Goal: Task Accomplishment & Management: Manage account settings

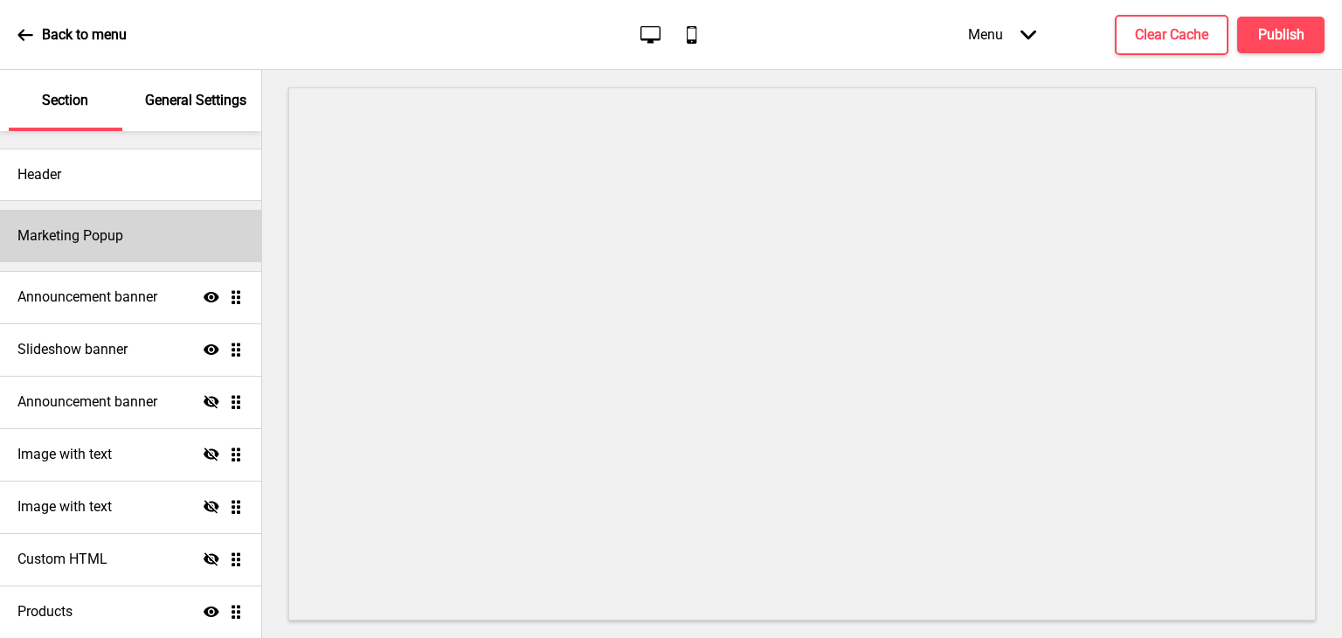
click at [163, 229] on div "Marketing Popup" at bounding box center [130, 236] width 261 height 52
select select "timeDelay"
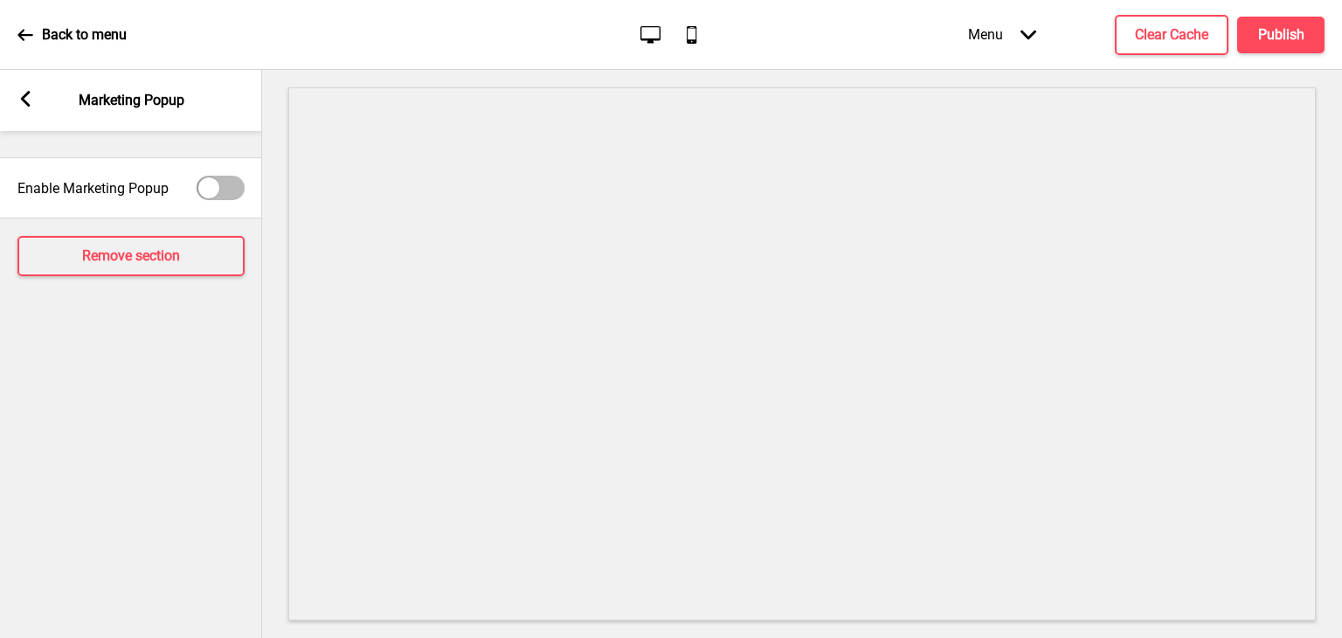
click at [23, 99] on icon at bounding box center [26, 99] width 10 height 16
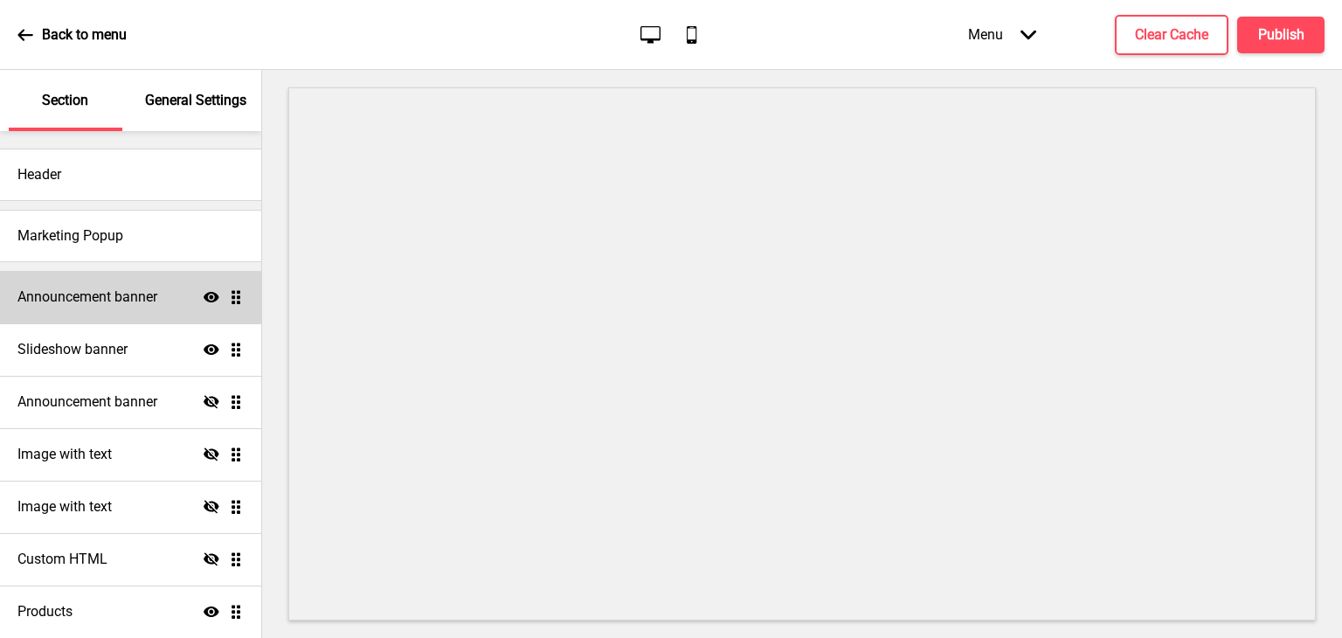
click at [115, 308] on div "Announcement banner Show Drag" at bounding box center [130, 297] width 261 height 52
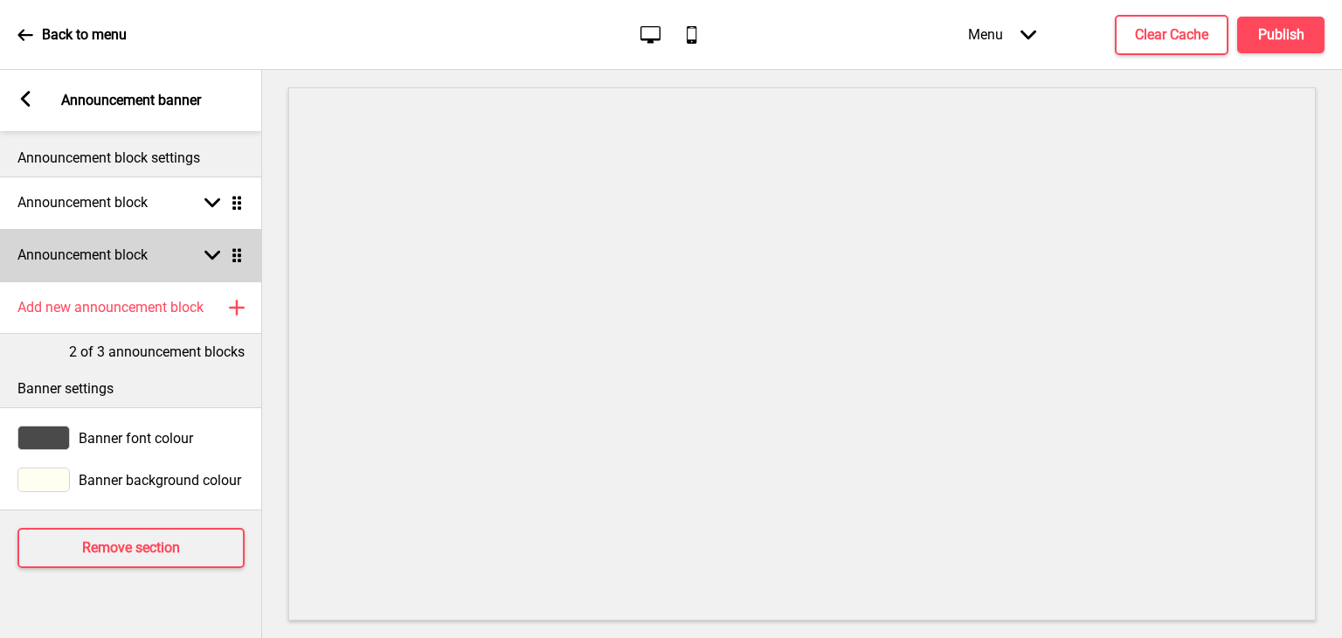
click at [201, 253] on div "Arrow down Drag" at bounding box center [220, 255] width 49 height 16
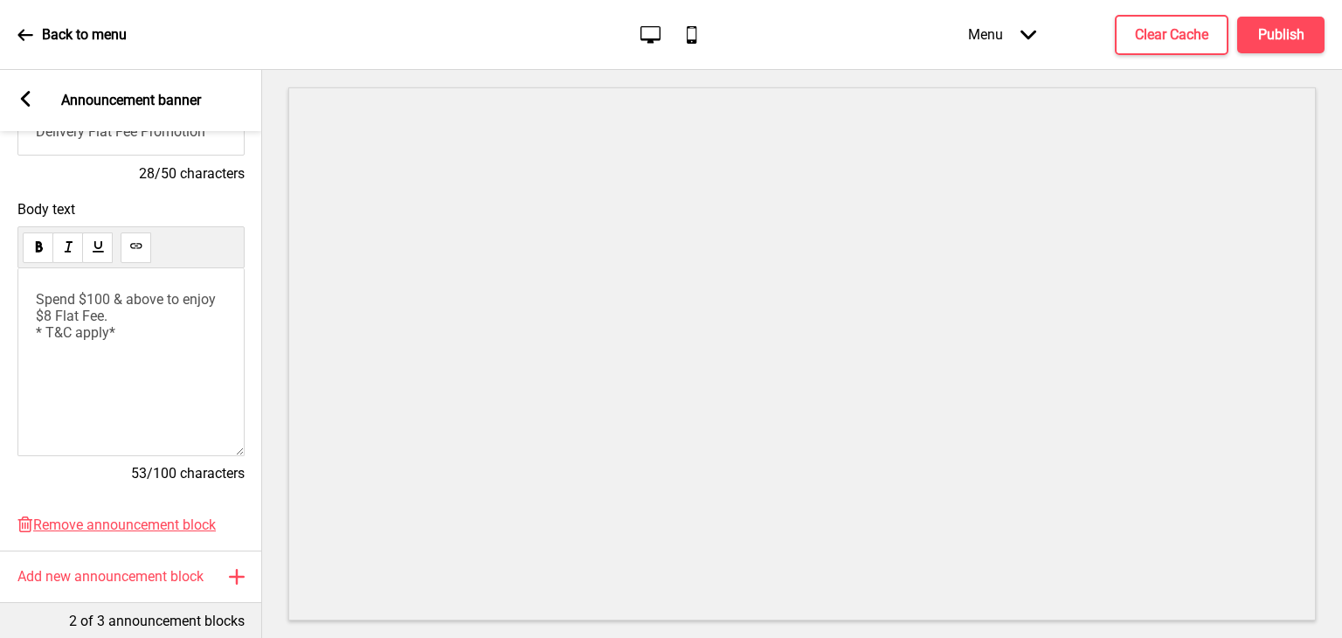
scroll to position [308, 0]
click at [180, 524] on span "Remove announcement block" at bounding box center [124, 526] width 183 height 17
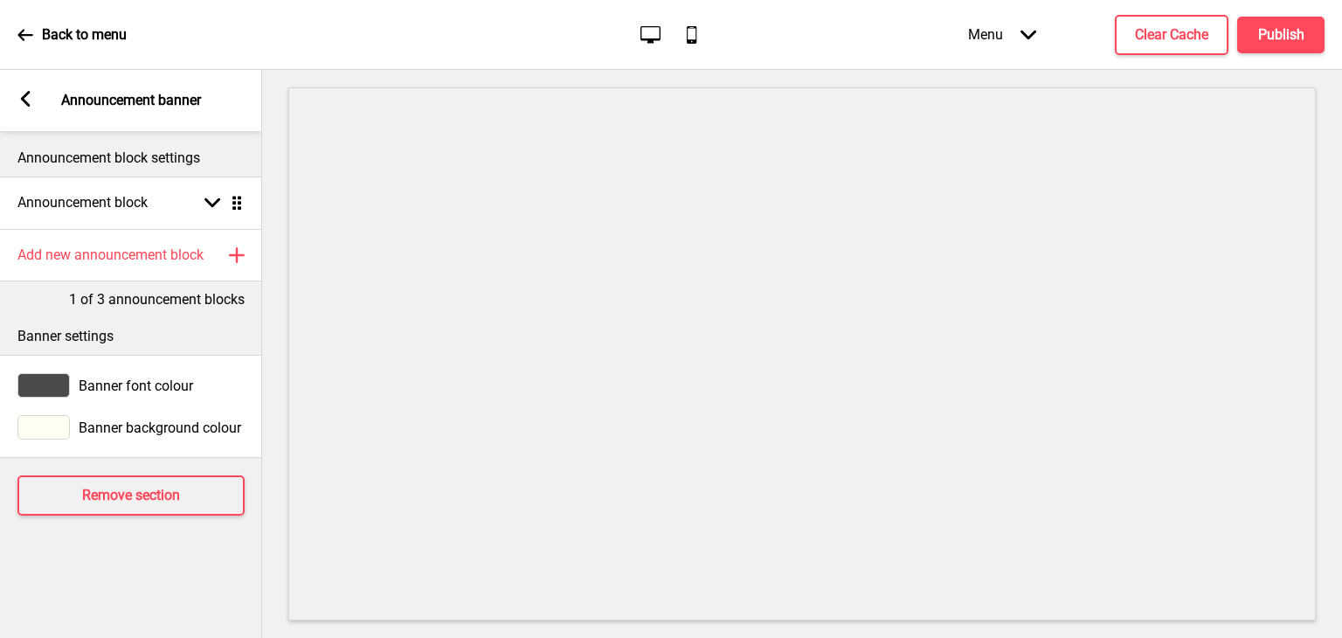
scroll to position [0, 0]
click at [1271, 32] on h4 "Publish" at bounding box center [1281, 34] width 46 height 19
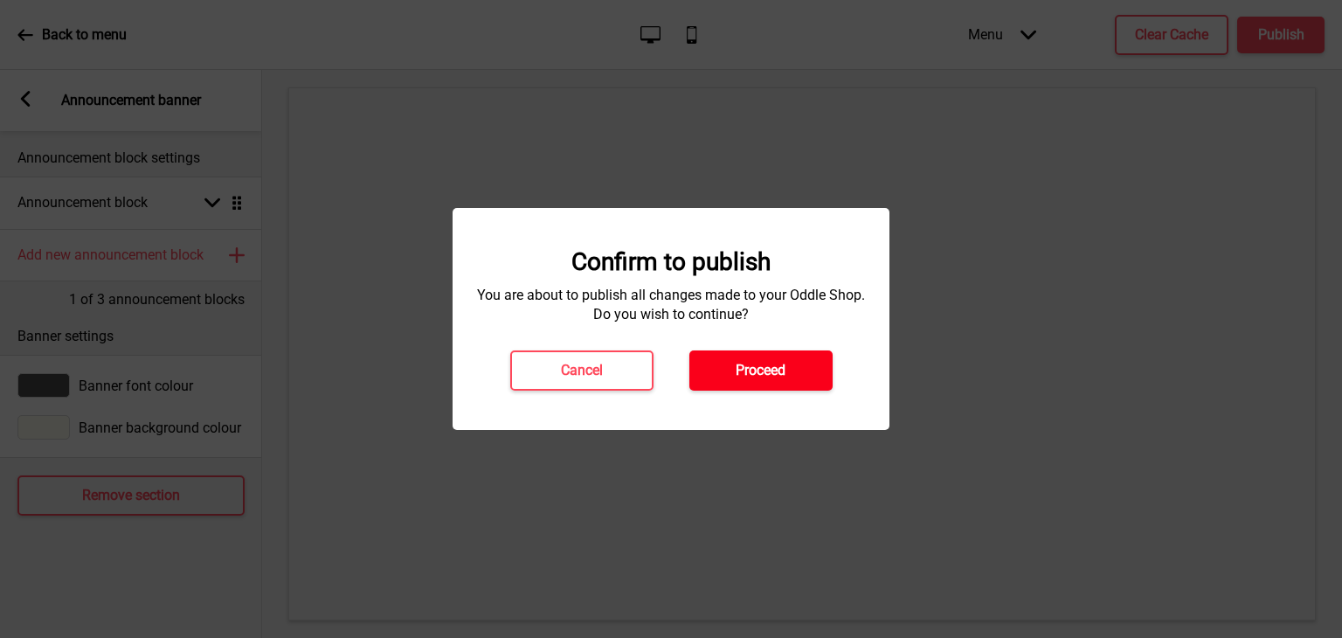
click at [819, 366] on button "Proceed" at bounding box center [760, 370] width 143 height 40
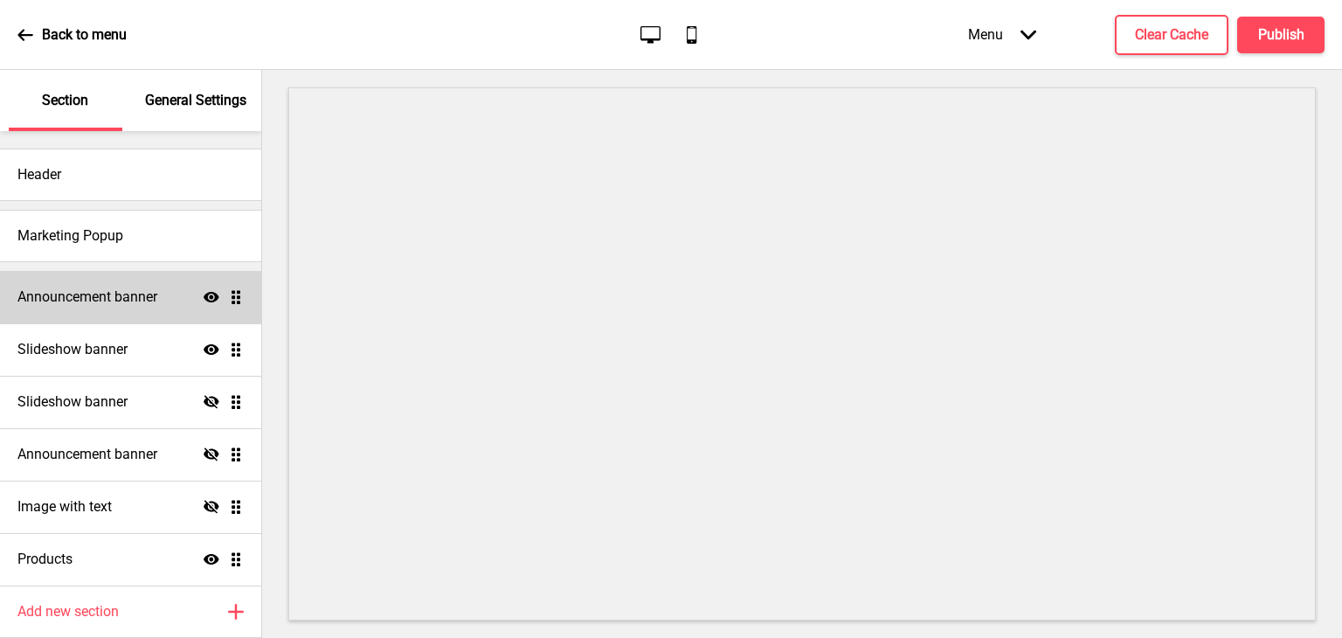
click at [52, 316] on div "Announcement banner Show Drag" at bounding box center [130, 297] width 261 height 52
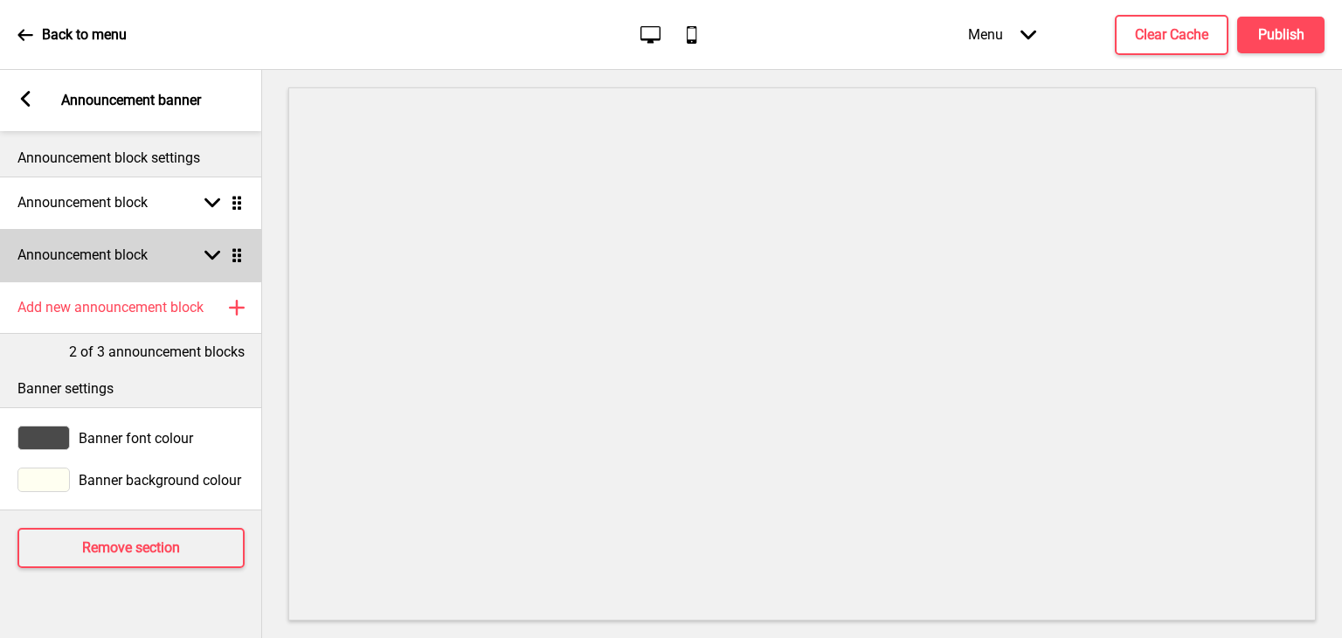
click at [203, 260] on div "Arrow down Drag" at bounding box center [220, 255] width 49 height 16
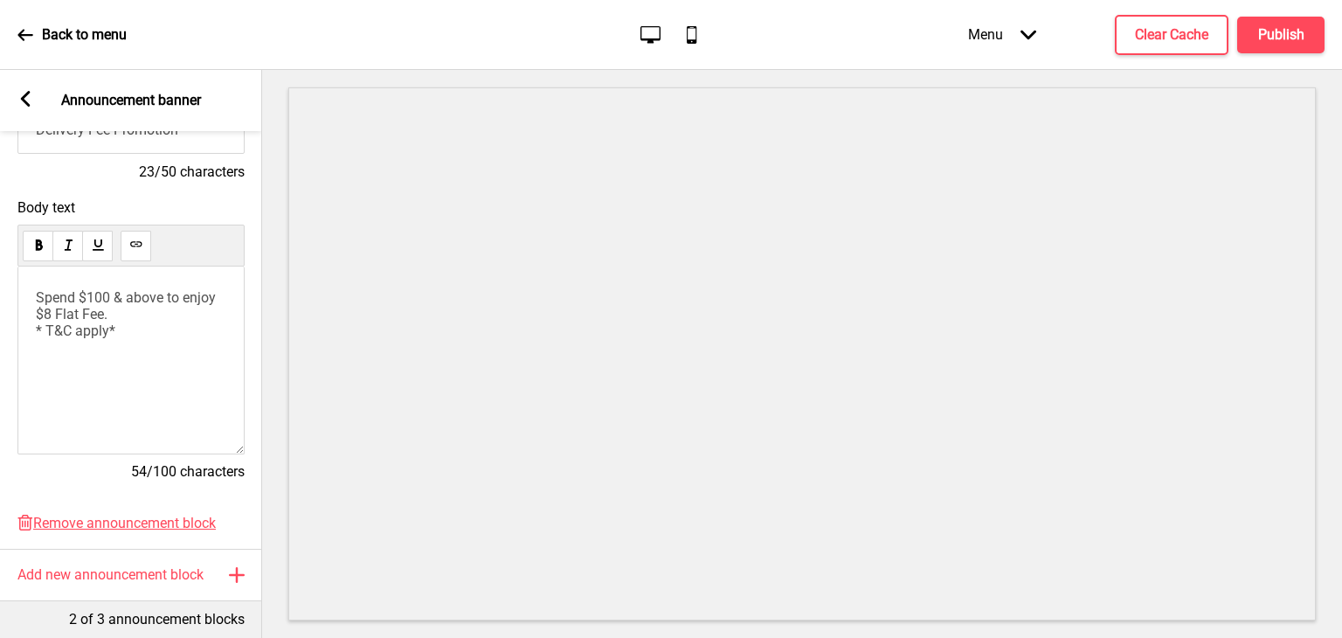
scroll to position [306, 0]
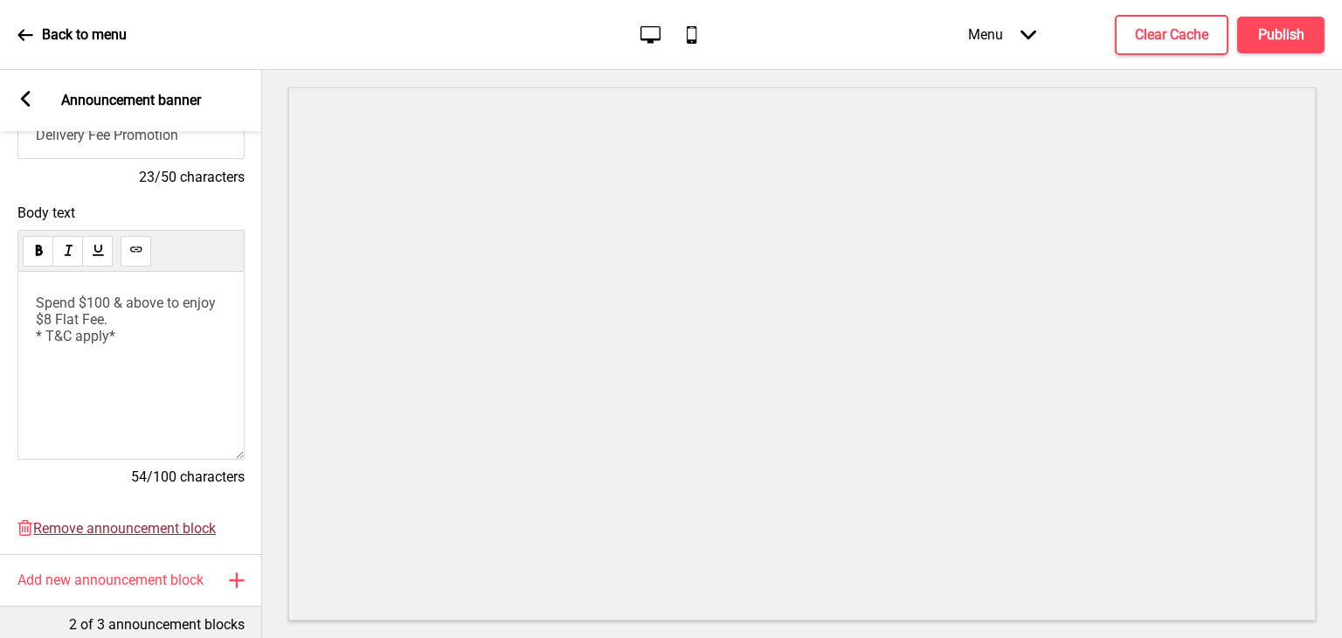
click at [161, 536] on span "Remove announcement block" at bounding box center [124, 528] width 183 height 17
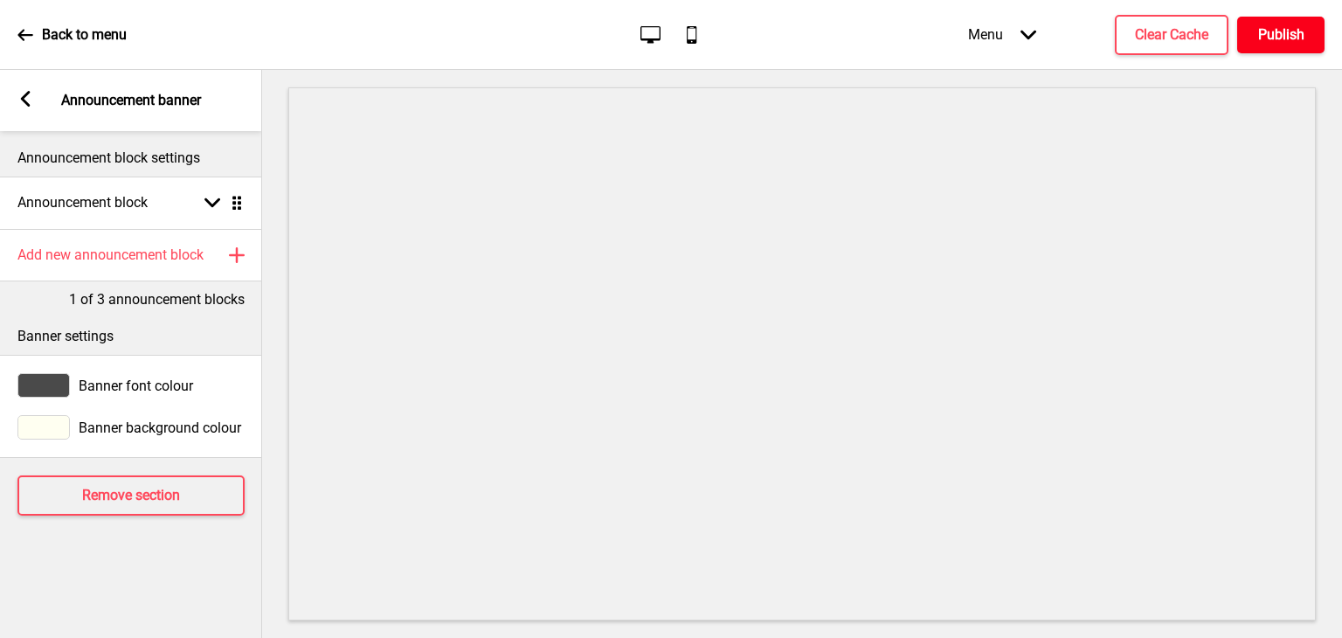
click at [1278, 29] on h4 "Publish" at bounding box center [1281, 34] width 46 height 19
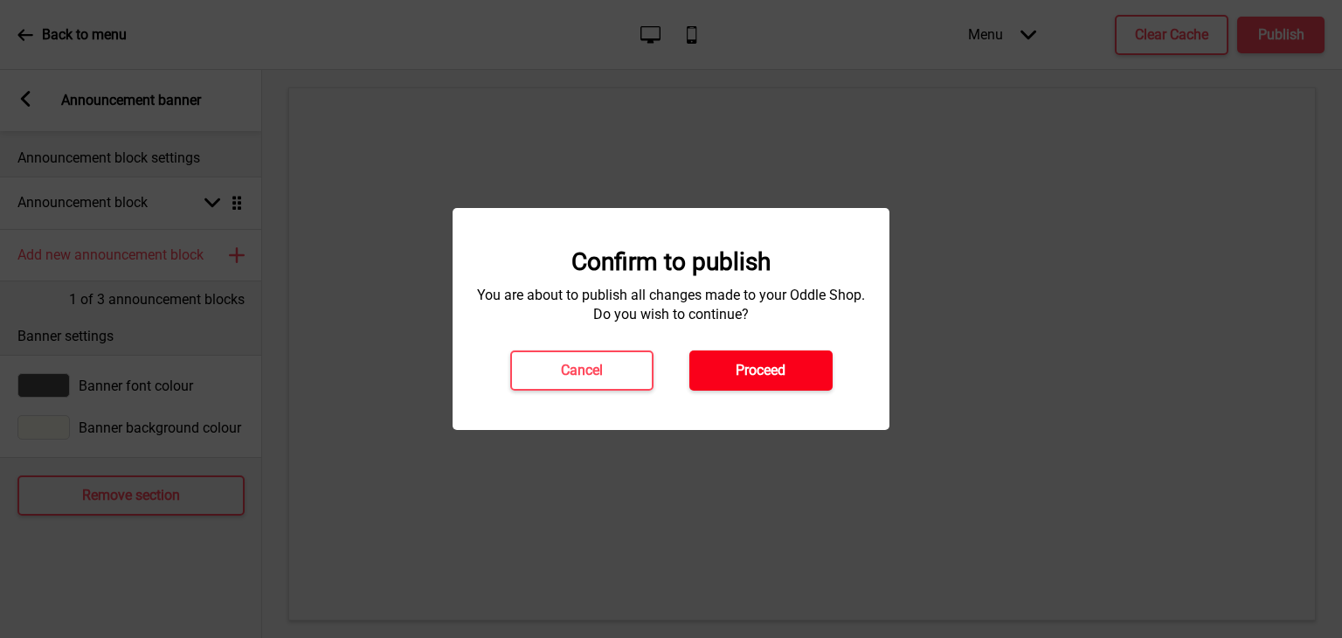
click at [765, 371] on h4 "Proceed" at bounding box center [761, 370] width 50 height 19
